Goal: Information Seeking & Learning: Learn about a topic

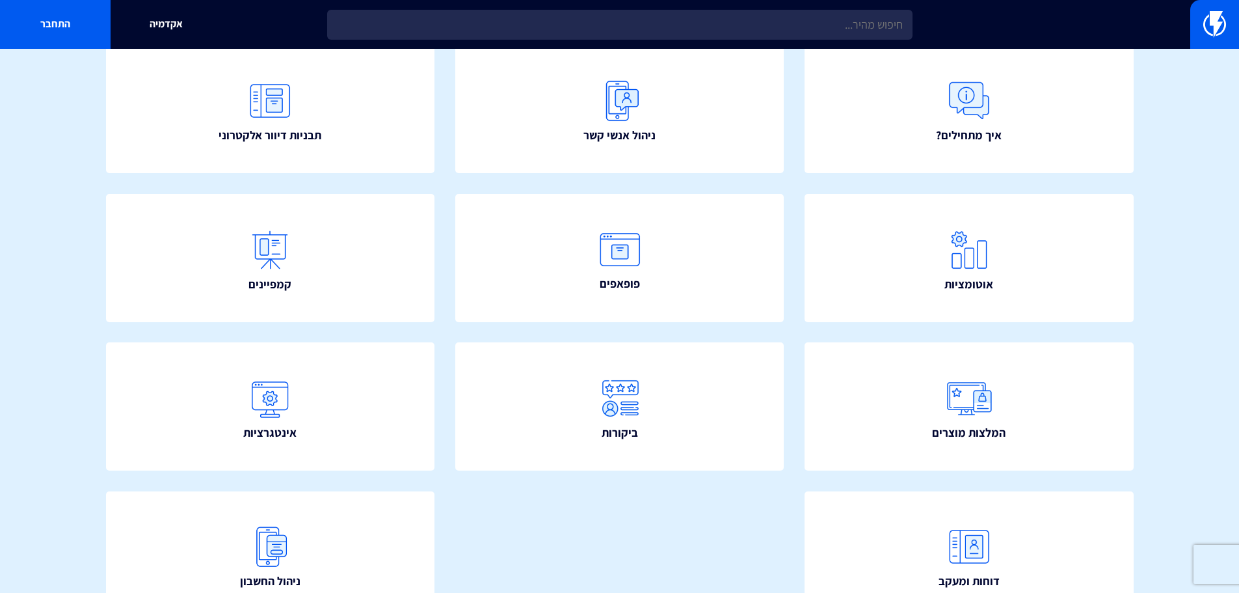
scroll to position [40, 0]
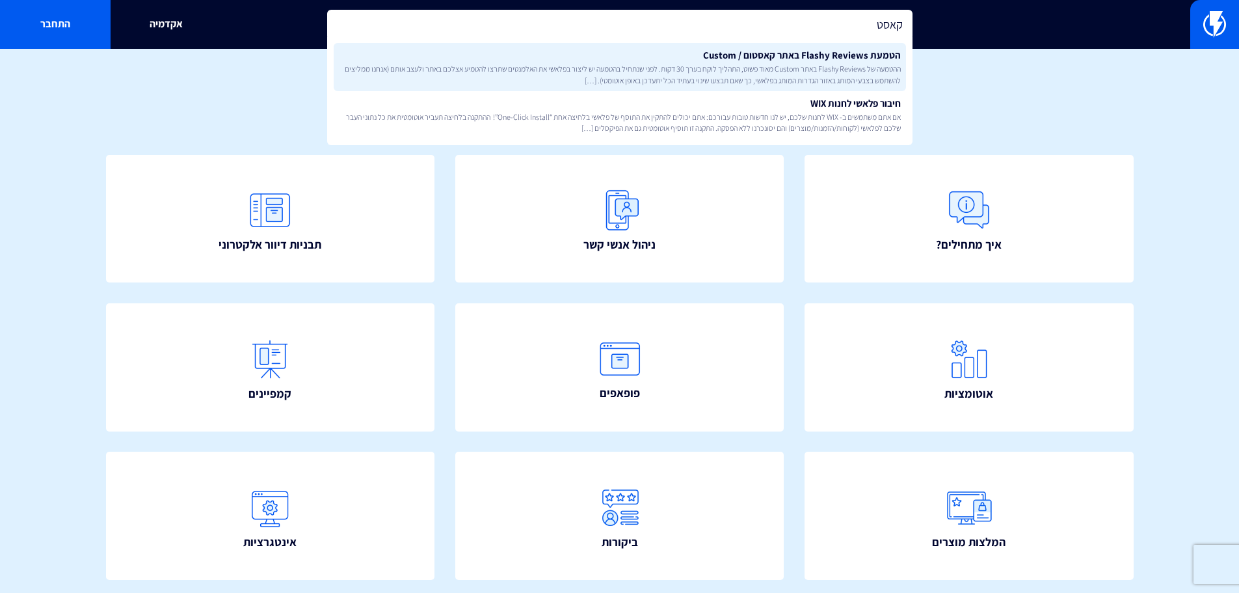
type input "קאסט"
click at [853, 72] on span "ההטמעה של Flashy Reviews באתר Custom מאוד פשוט, התהליך לוקח בערך 30 דקות. לפני …" at bounding box center [620, 74] width 562 height 22
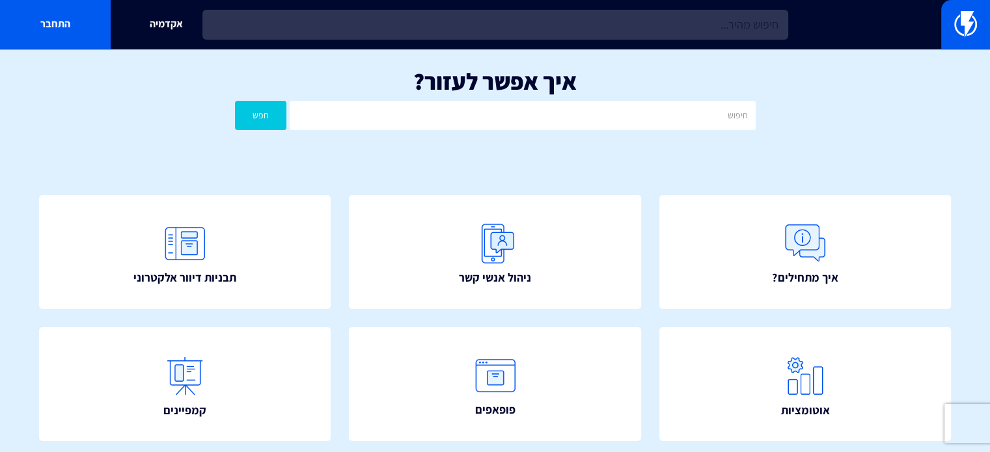
click at [689, 36] on input "text" at bounding box center [495, 25] width 586 height 30
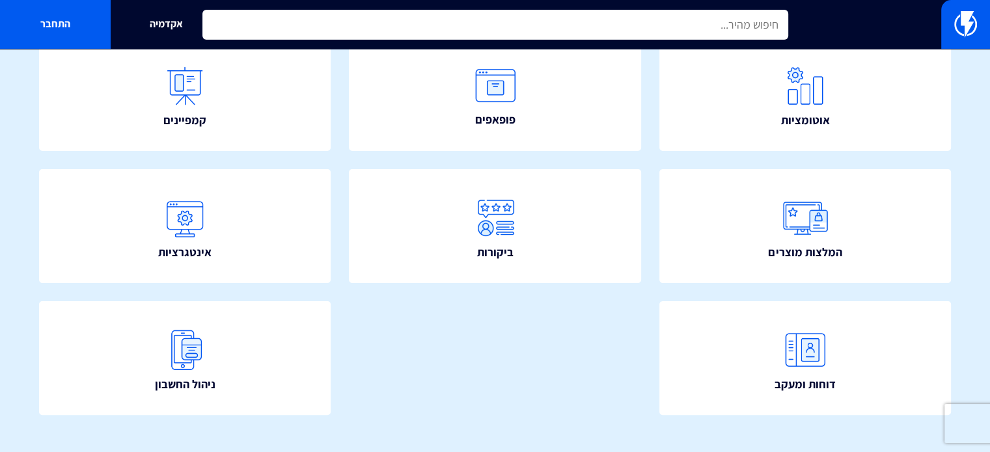
scroll to position [310, 0]
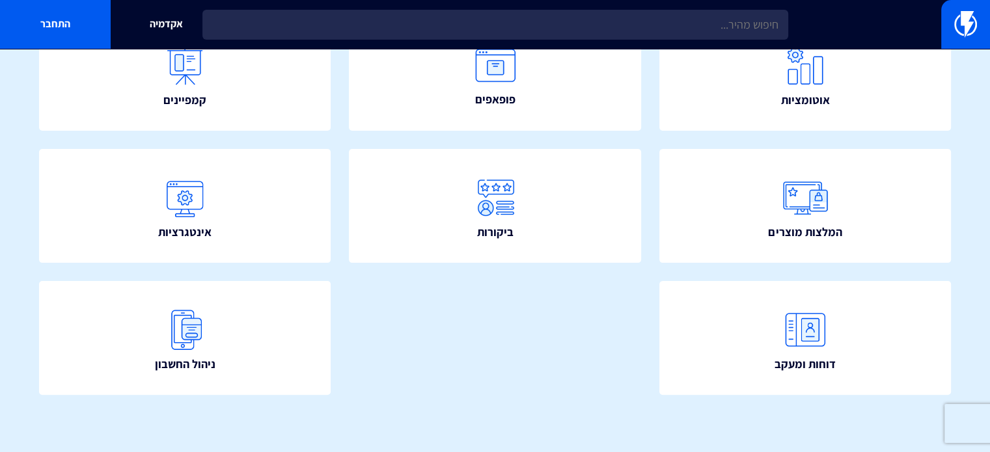
click at [653, 42] on div "אקדמיה התחבר" at bounding box center [495, 24] width 990 height 49
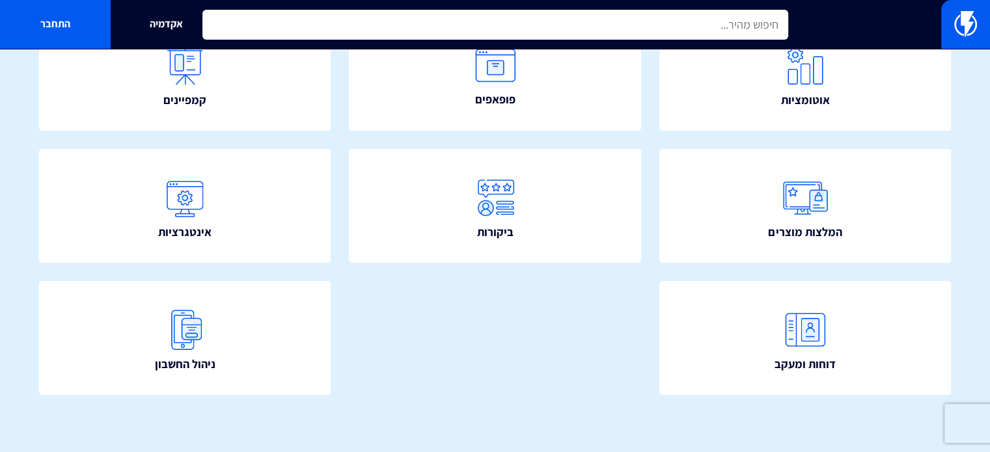
click at [658, 24] on input "text" at bounding box center [495, 25] width 586 height 30
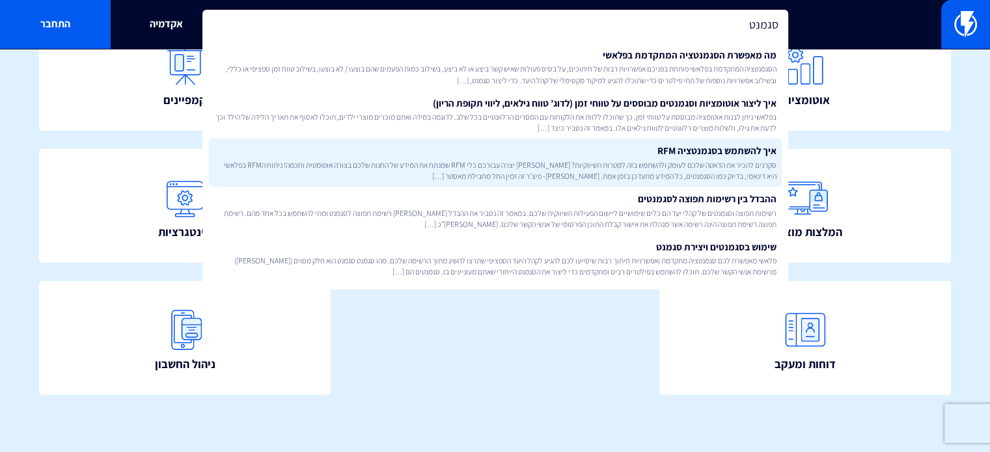
type input "סגמנט"
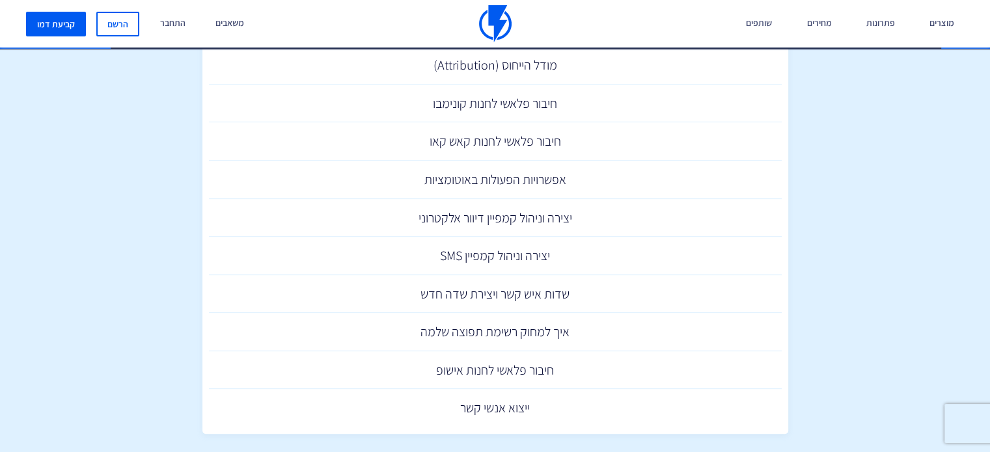
scroll to position [545, 0]
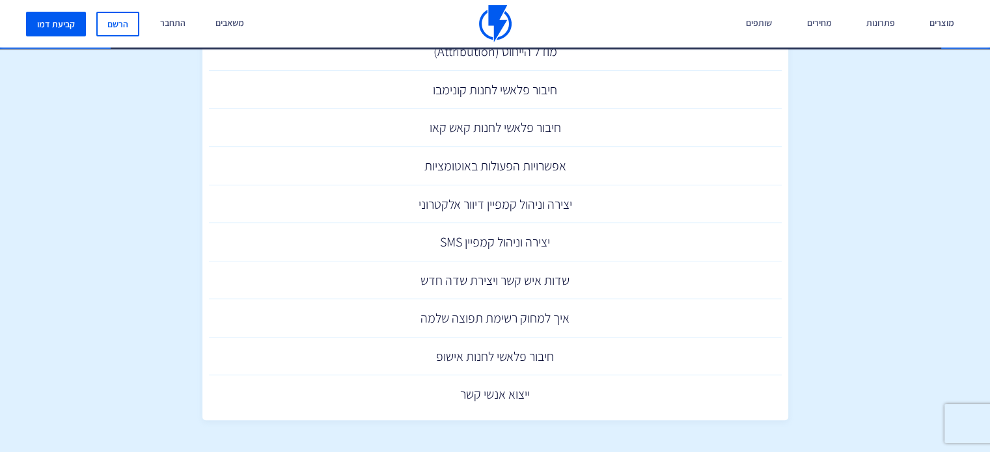
drag, startPoint x: 767, startPoint y: 302, endPoint x: 796, endPoint y: 226, distance: 81.3
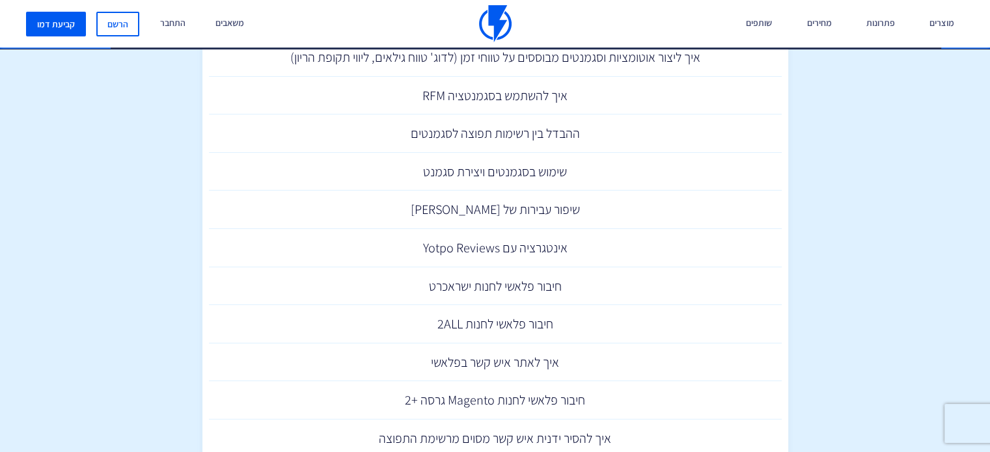
scroll to position [0, 0]
